Goal: Task Accomplishment & Management: Manage account settings

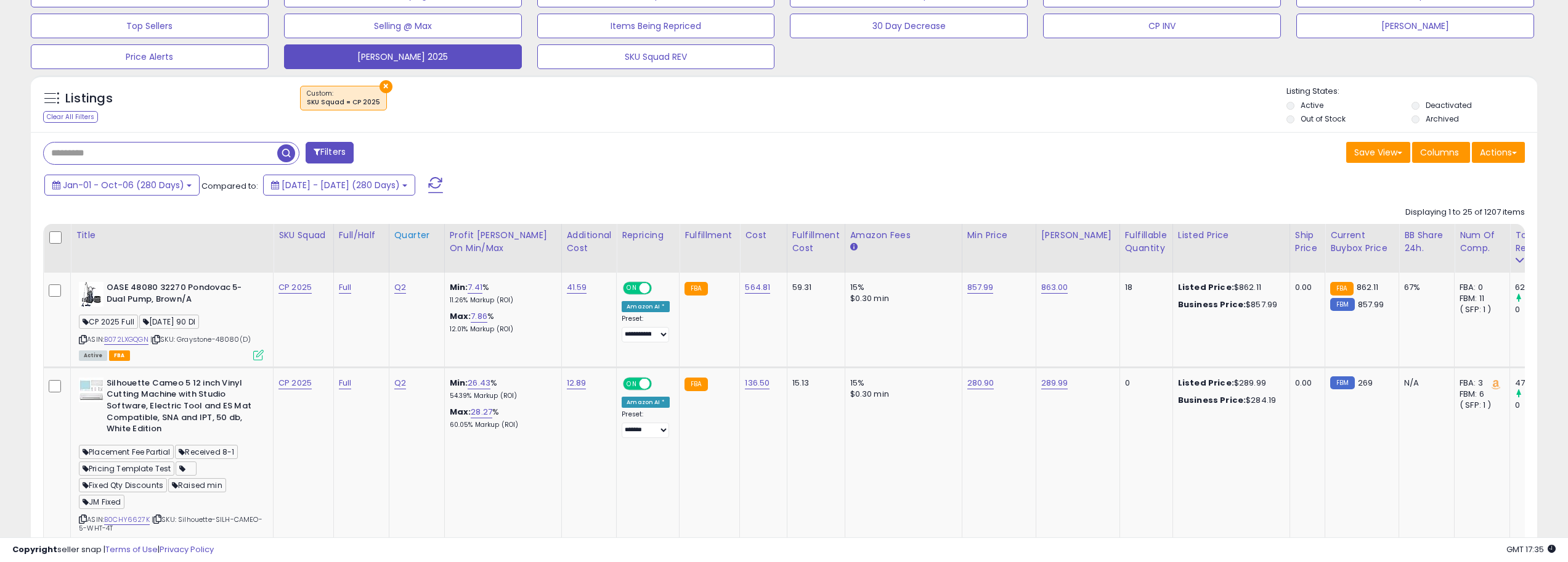
scroll to position [432, 0]
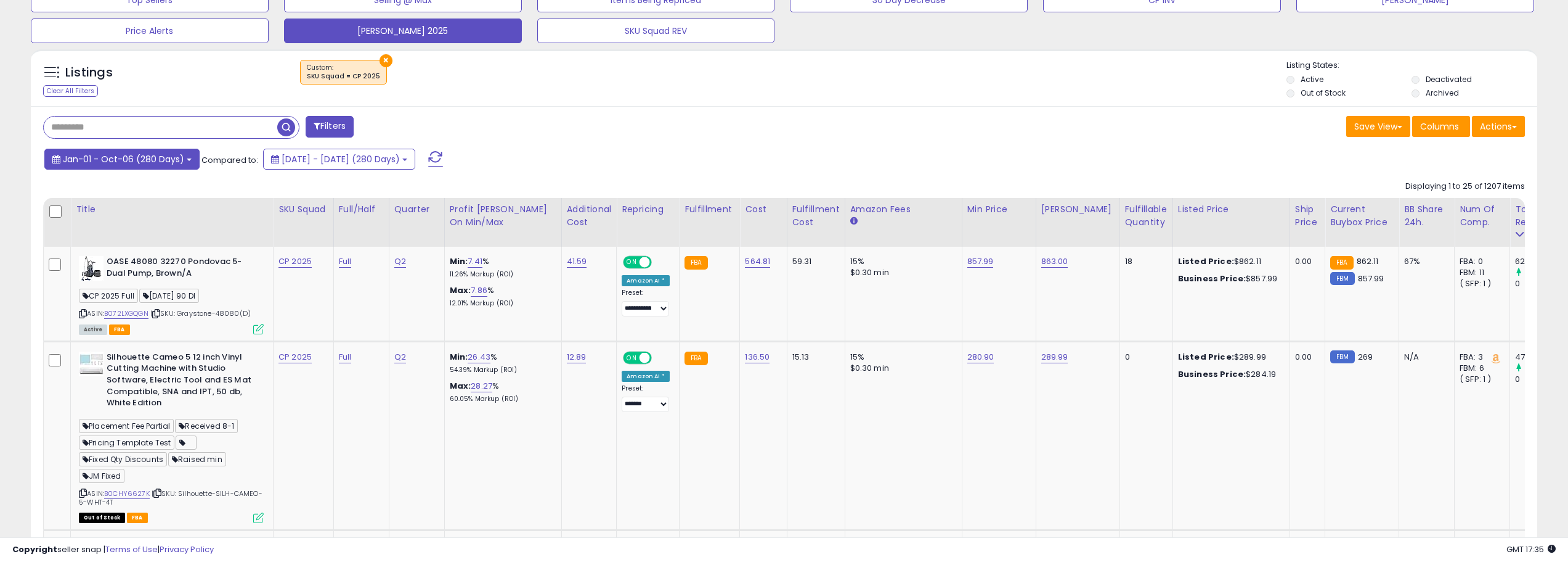
click at [175, 161] on span "Jan-01 - Oct-06 (280 Days)" at bounding box center [123, 159] width 121 height 12
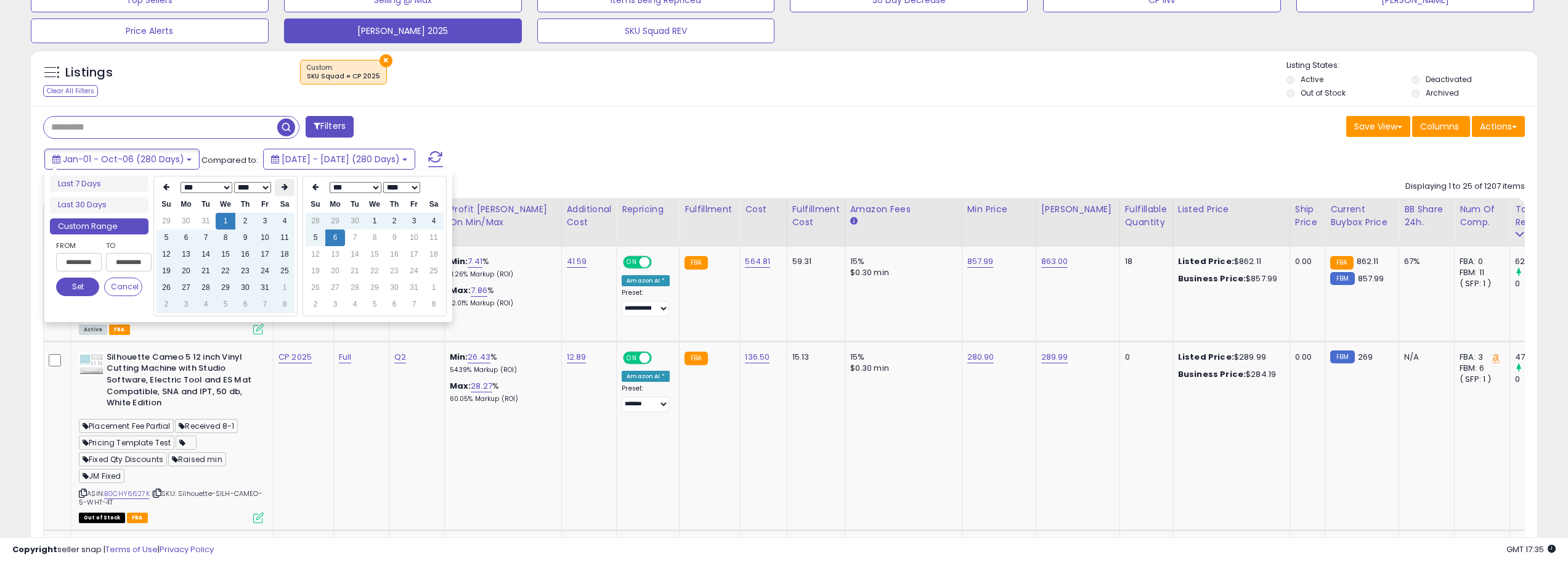
click at [278, 189] on th at bounding box center [284, 187] width 20 height 17
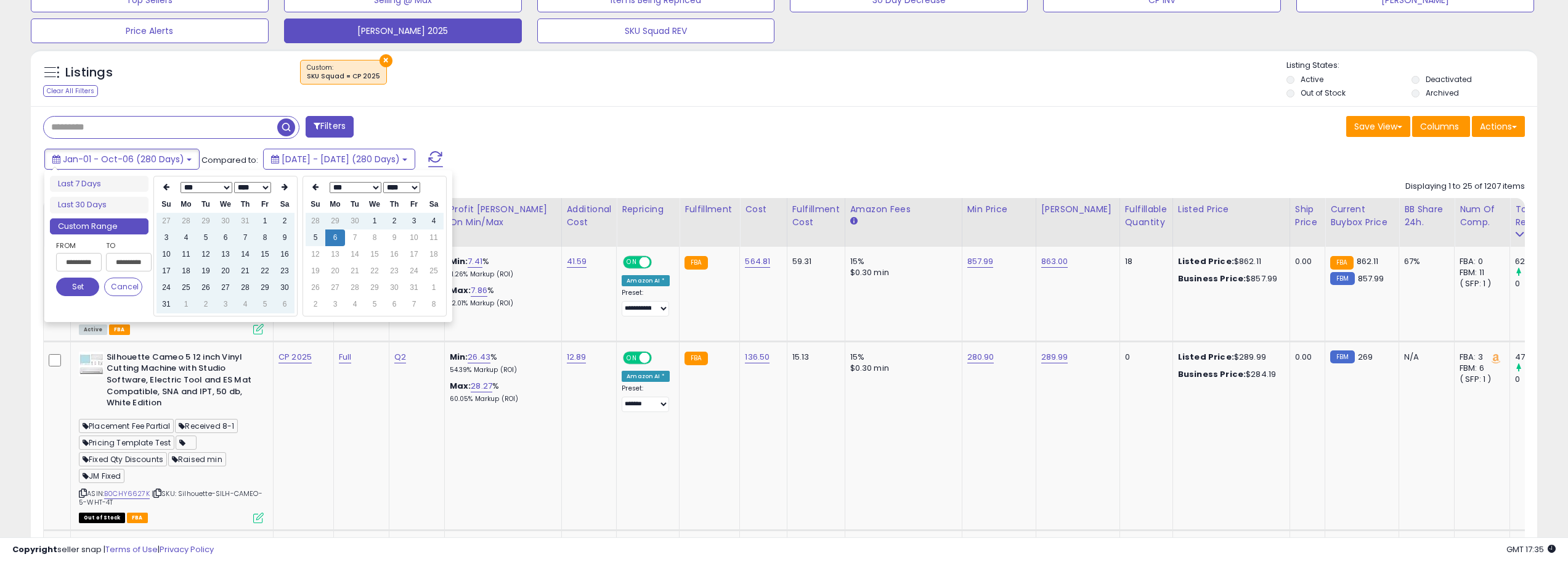
click at [278, 189] on th at bounding box center [284, 187] width 20 height 17
type input "**********"
click at [187, 236] on td "6" at bounding box center [186, 238] width 20 height 17
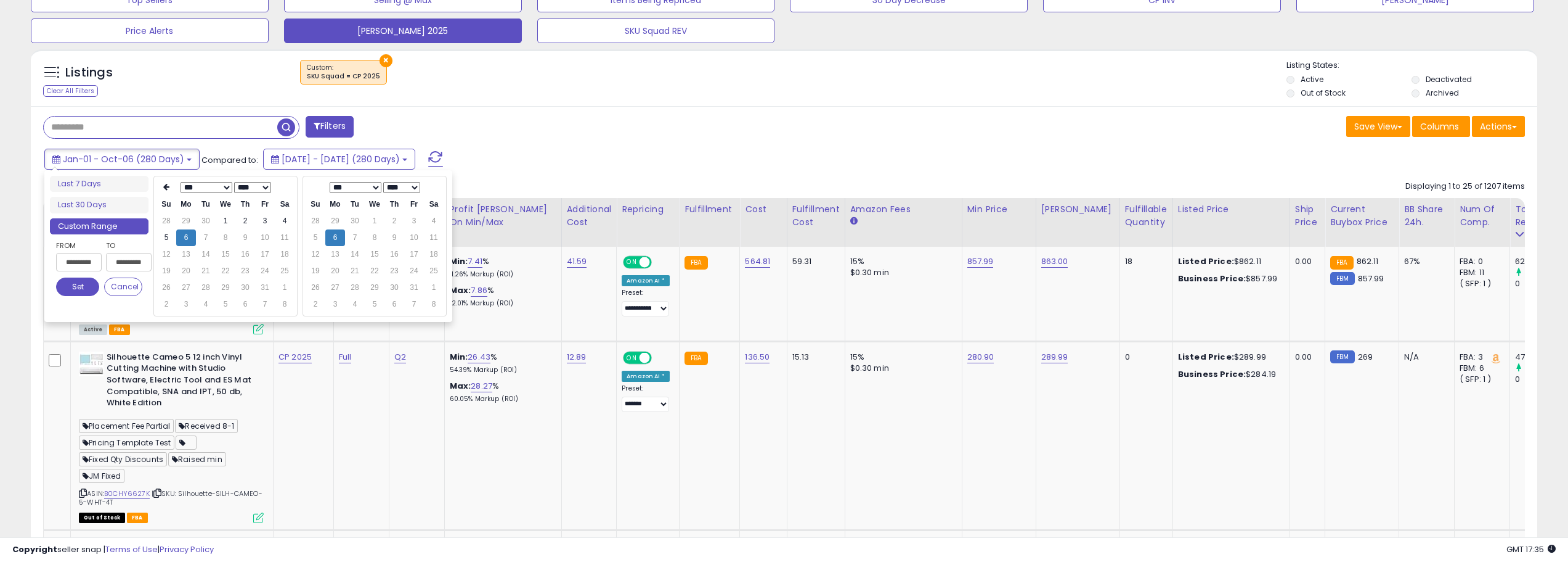
click at [72, 282] on button "Set" at bounding box center [77, 287] width 43 height 19
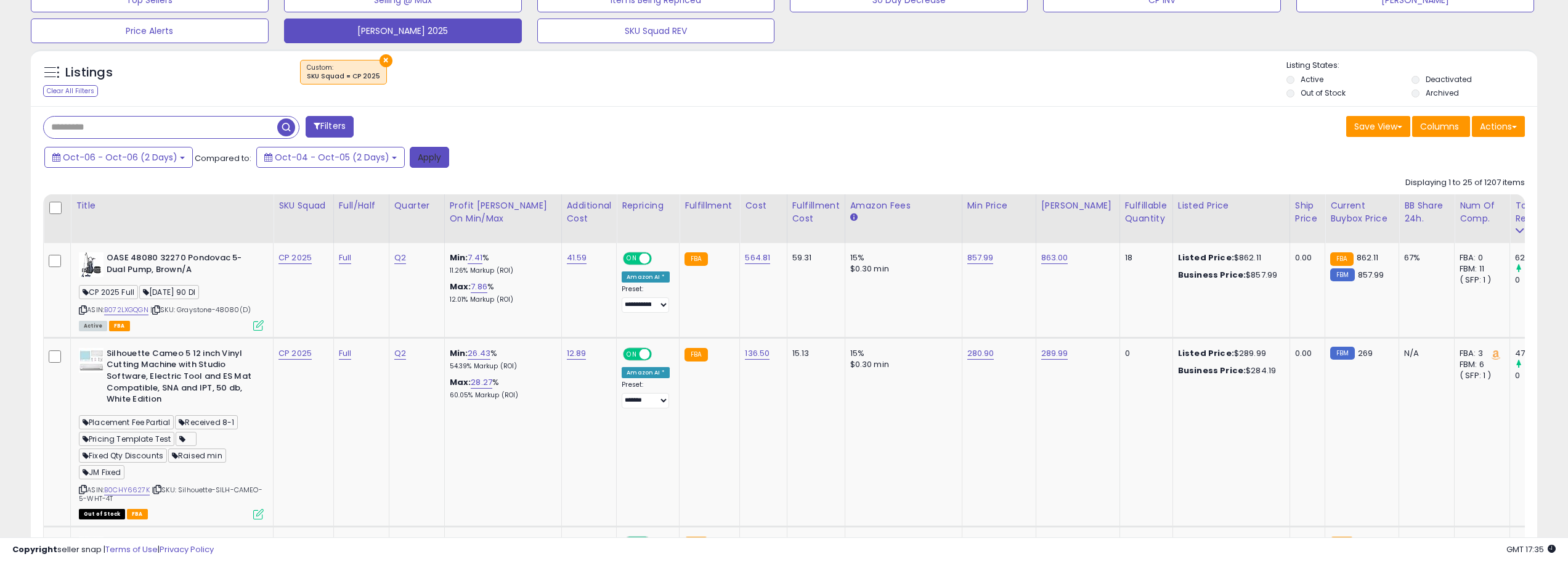
click at [417, 158] on button "Apply" at bounding box center [429, 158] width 40 height 21
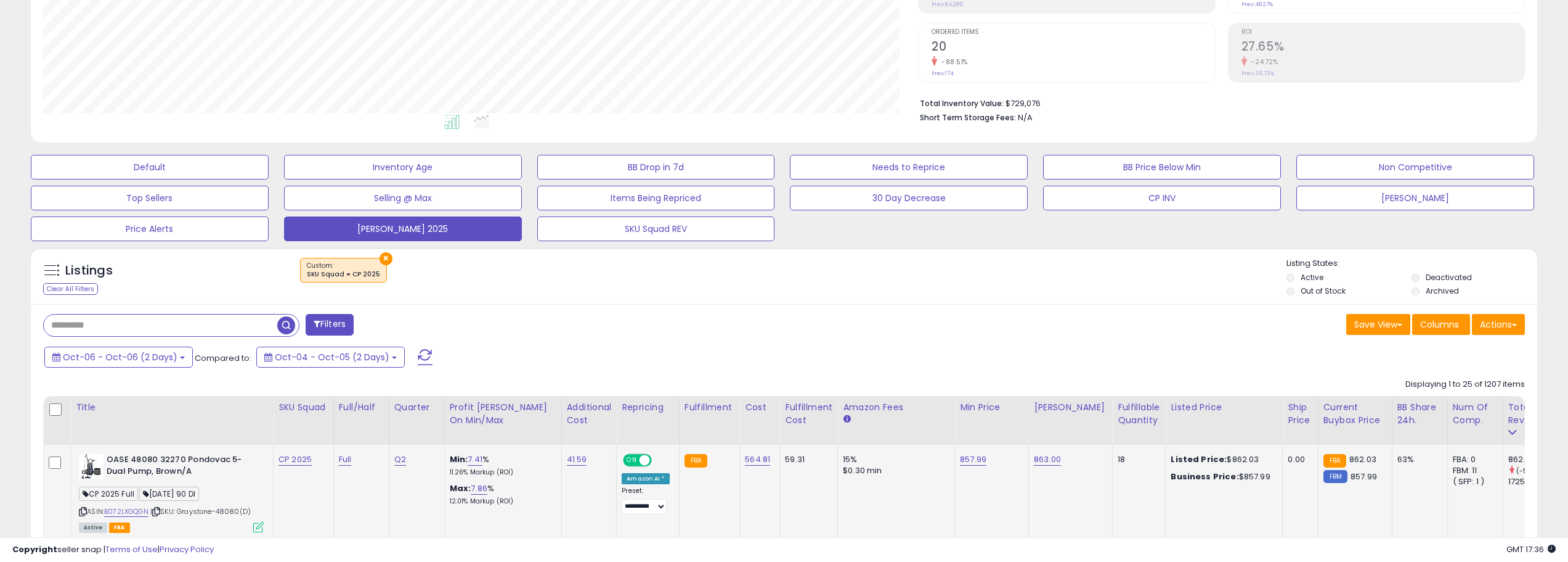
scroll to position [0, 0]
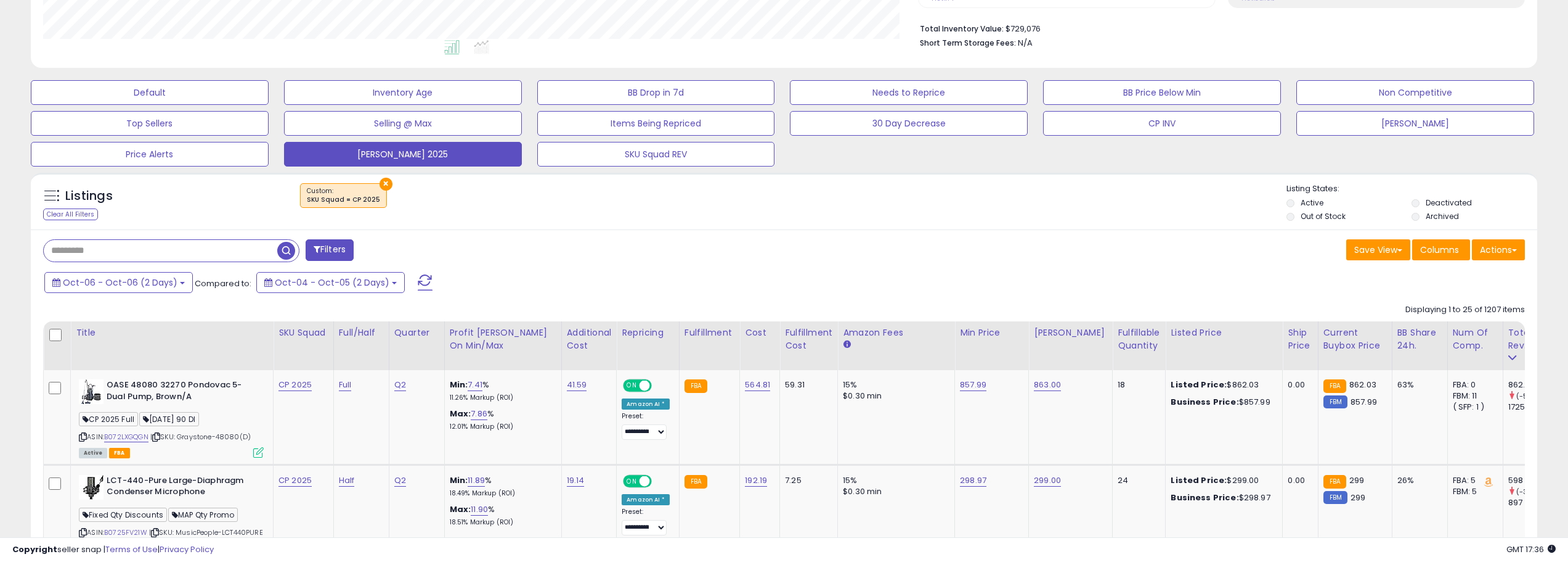
click at [410, 284] on button at bounding box center [425, 282] width 31 height 25
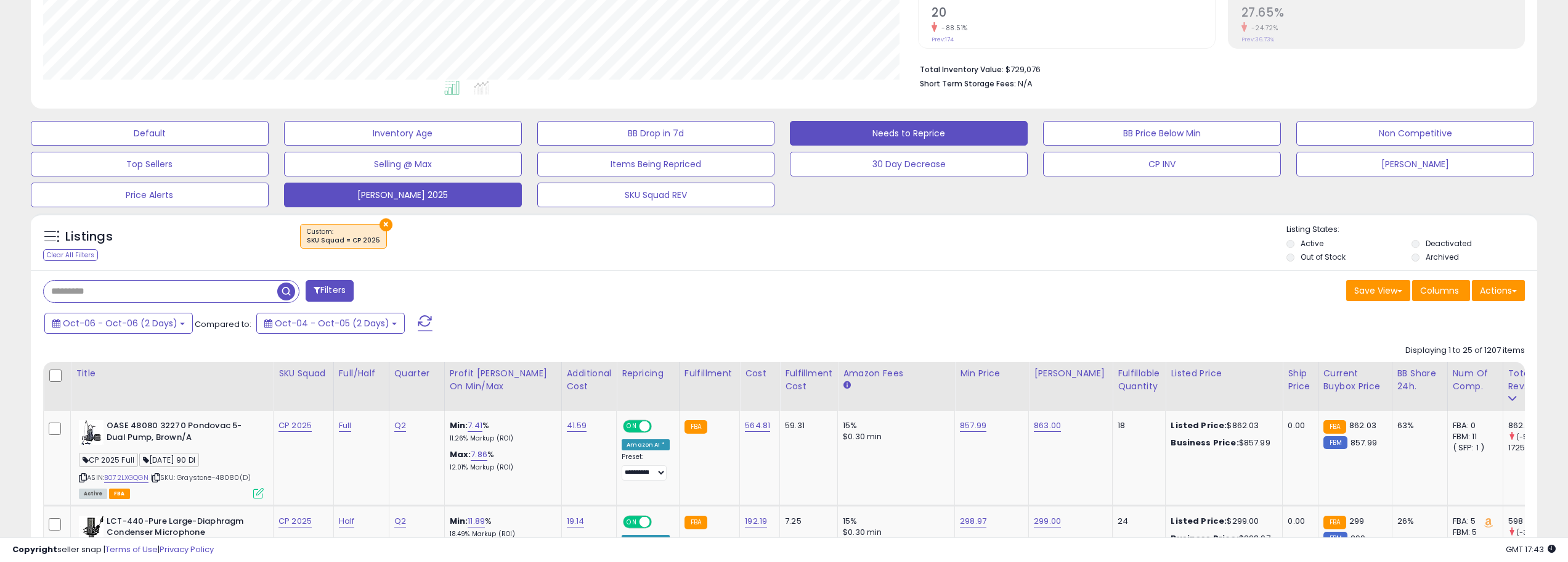
scroll to position [247, 0]
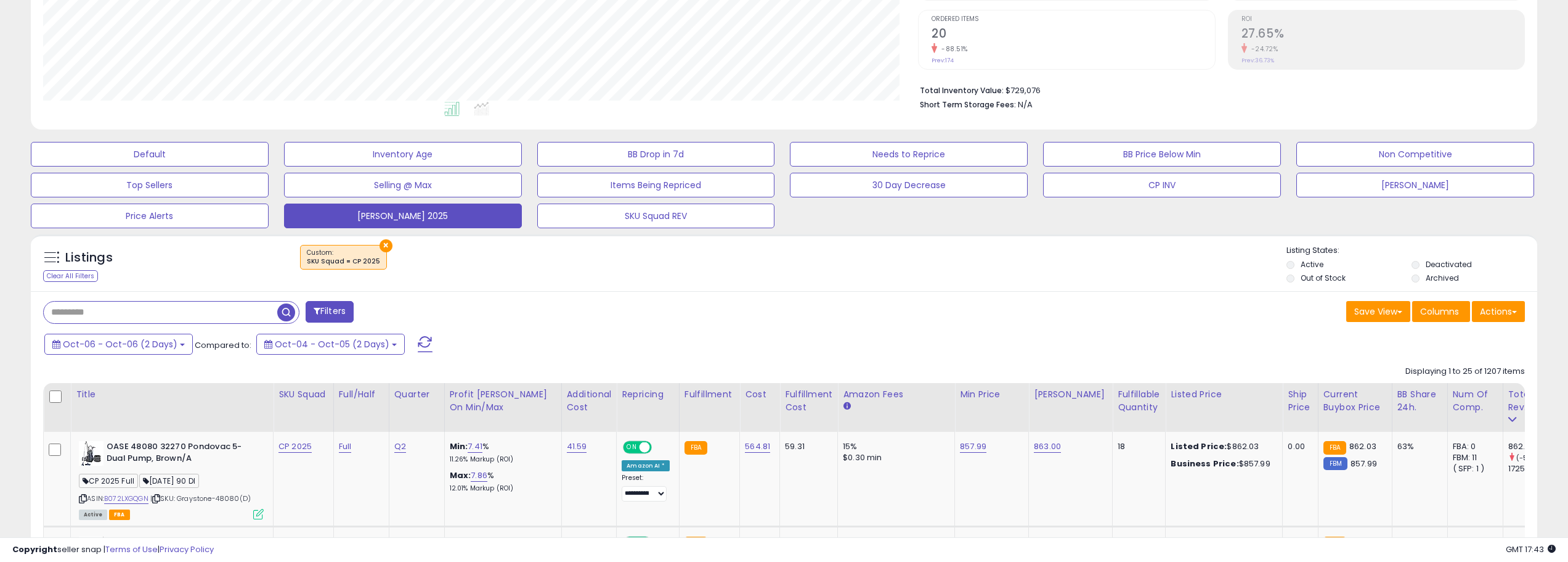
click at [420, 337] on span at bounding box center [425, 344] width 15 height 16
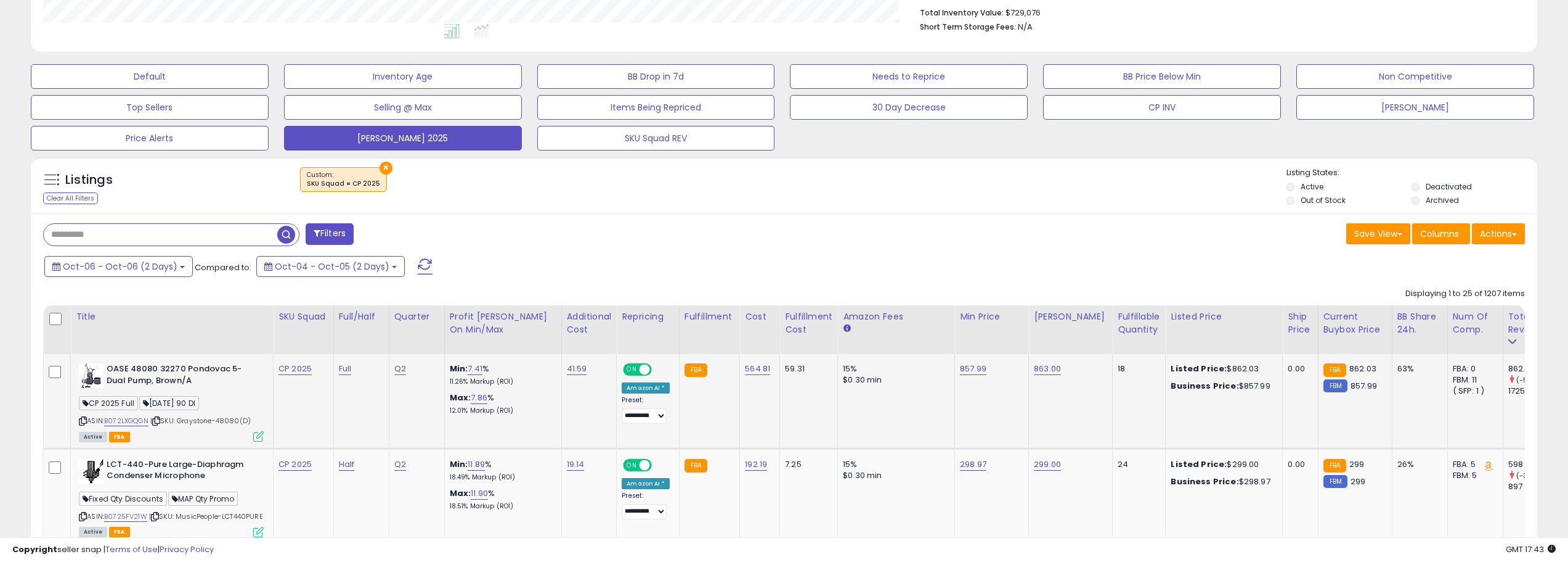
scroll to position [419, 0]
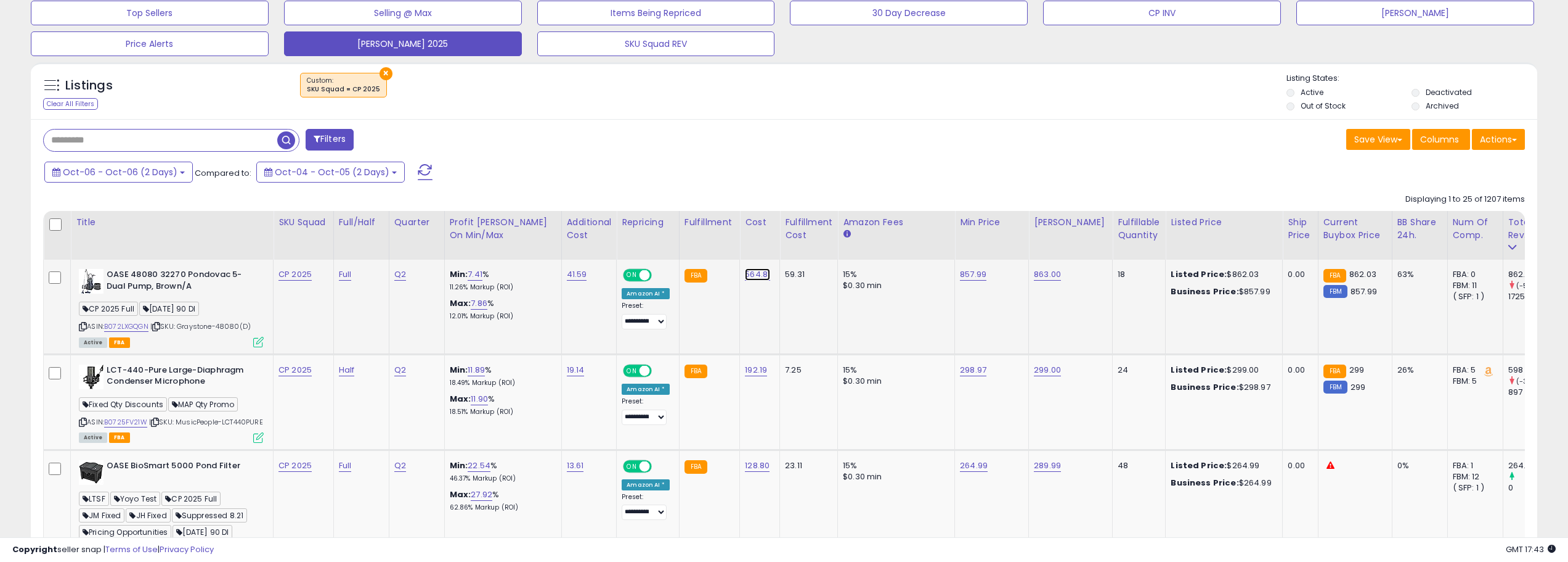
click at [759, 276] on link "564.81" at bounding box center [757, 274] width 25 height 12
drag, startPoint x: 242, startPoint y: 326, endPoint x: 185, endPoint y: 326, distance: 57.0
click at [185, 326] on span "| SKU: Graystone-48080(D)" at bounding box center [201, 326] width 100 height 10
copy span "Graystone-48080"
click at [713, 238] on input "***" at bounding box center [722, 244] width 110 height 21
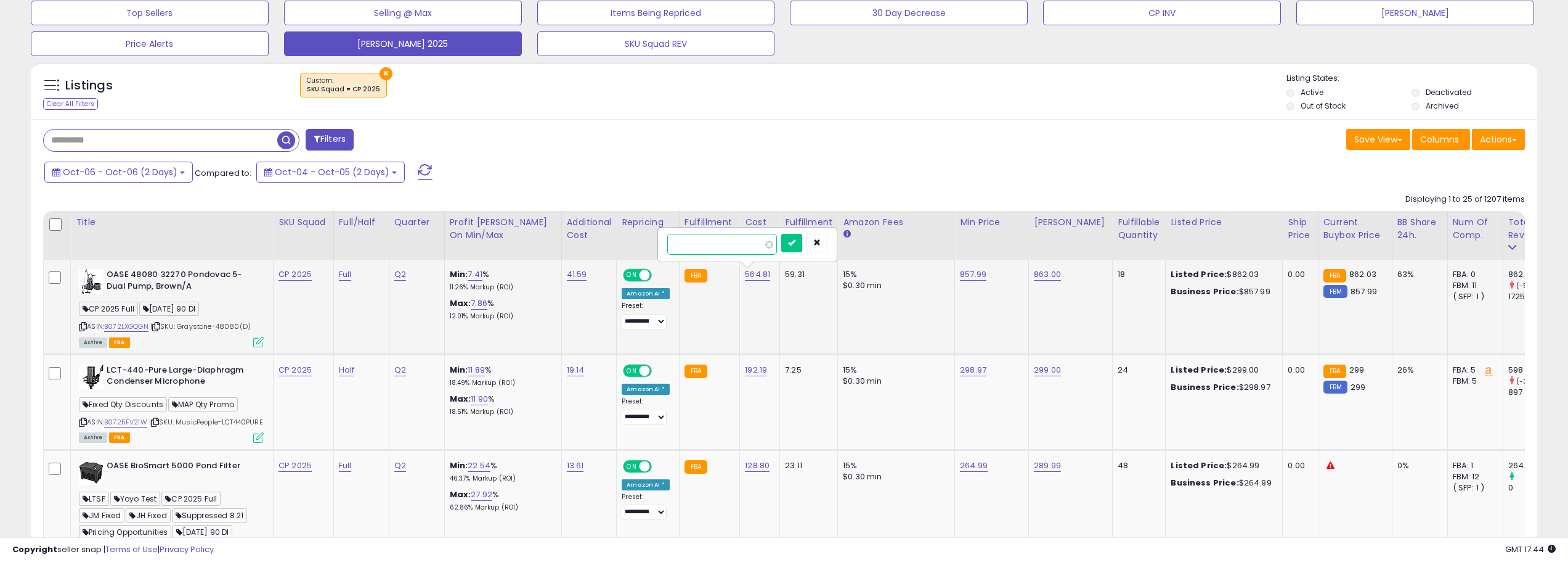
type input "******"
click at [795, 243] on icon "submit" at bounding box center [791, 243] width 7 height 7
click at [814, 145] on div "Save View Save As New View Update Current View Columns Actions Import Import Wa…" at bounding box center [1159, 141] width 751 height 24
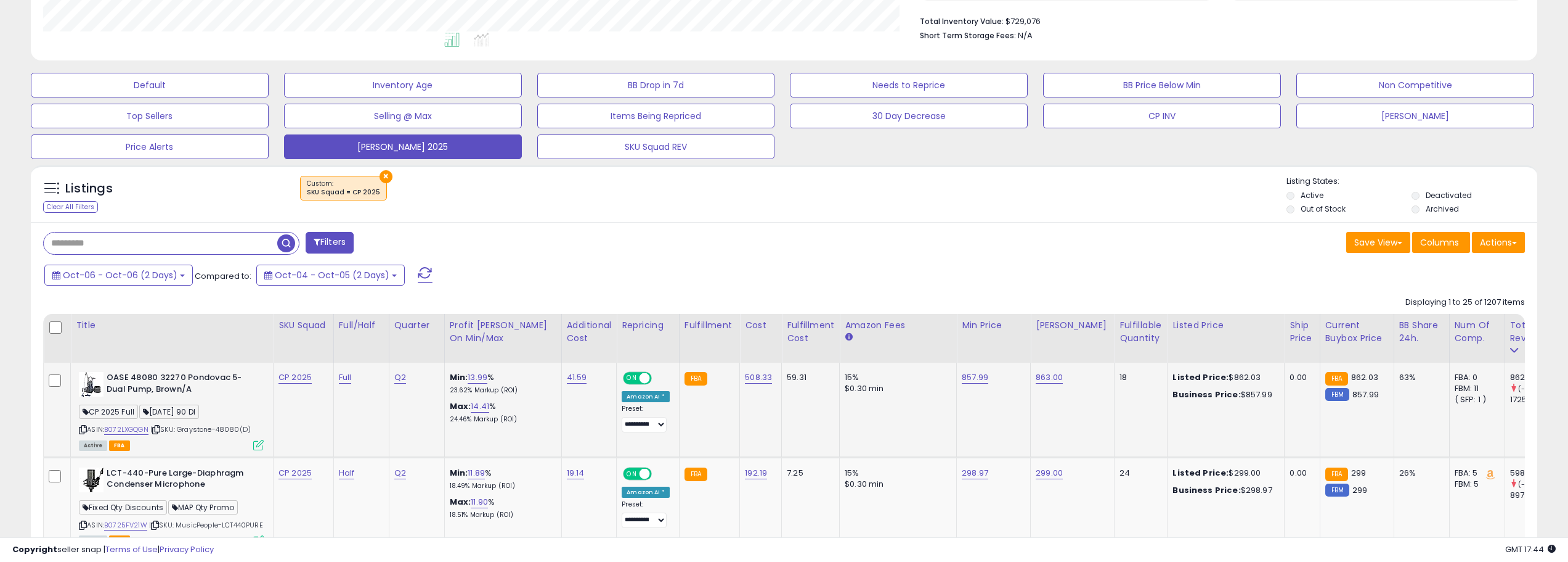
scroll to position [0, 0]
